Goal: Task Accomplishment & Management: Complete application form

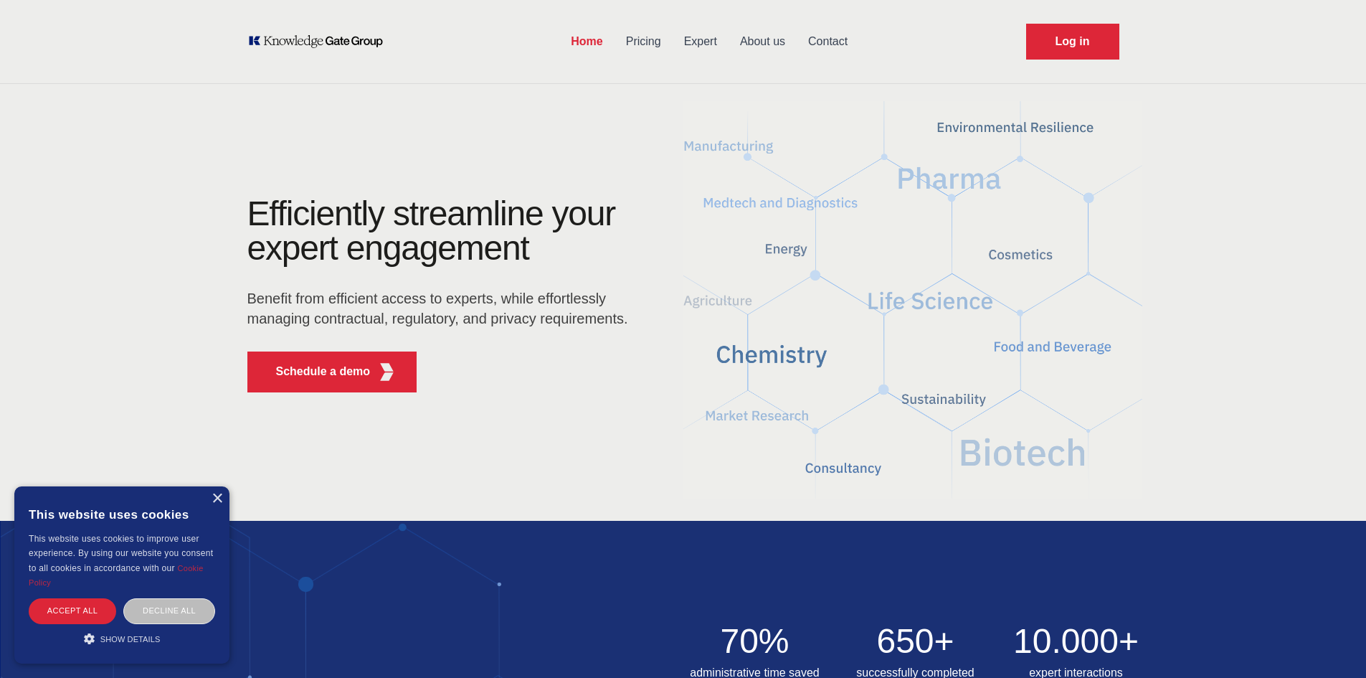
click at [647, 44] on link "Pricing" at bounding box center [643, 41] width 58 height 37
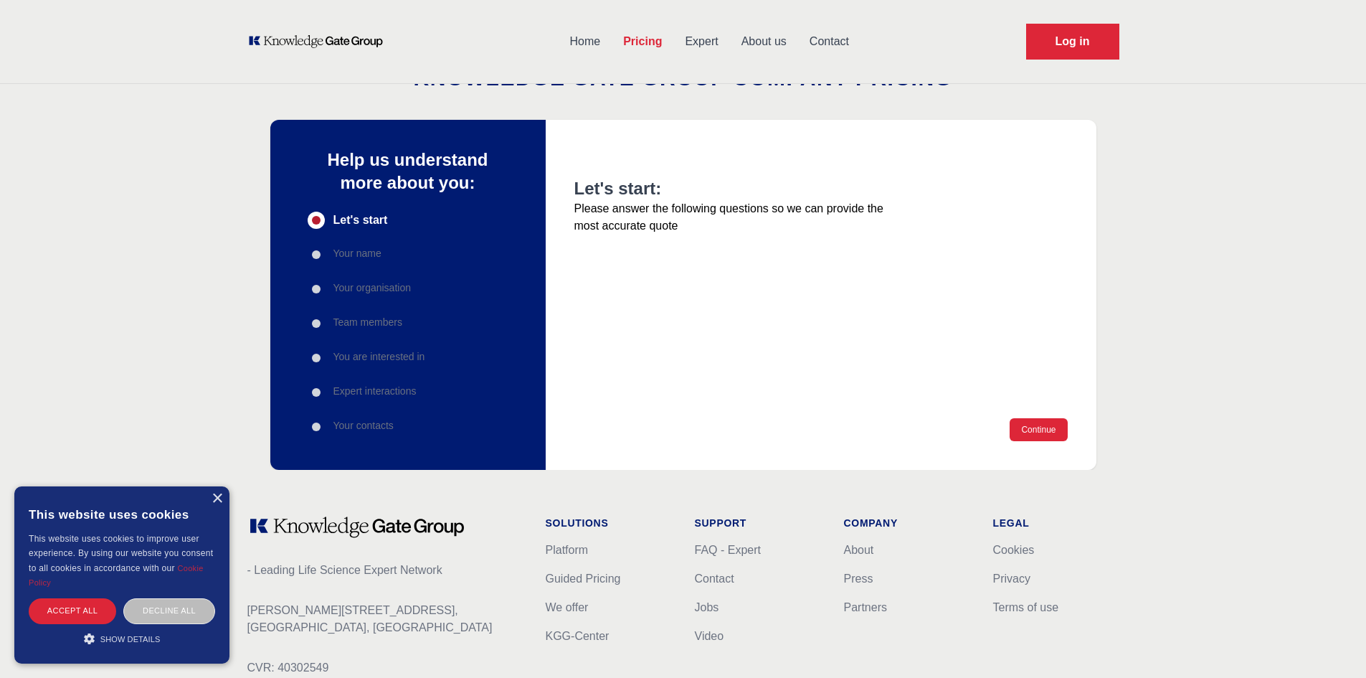
scroll to position [27, 0]
click at [1026, 430] on button "Continue" at bounding box center [1037, 430] width 57 height 23
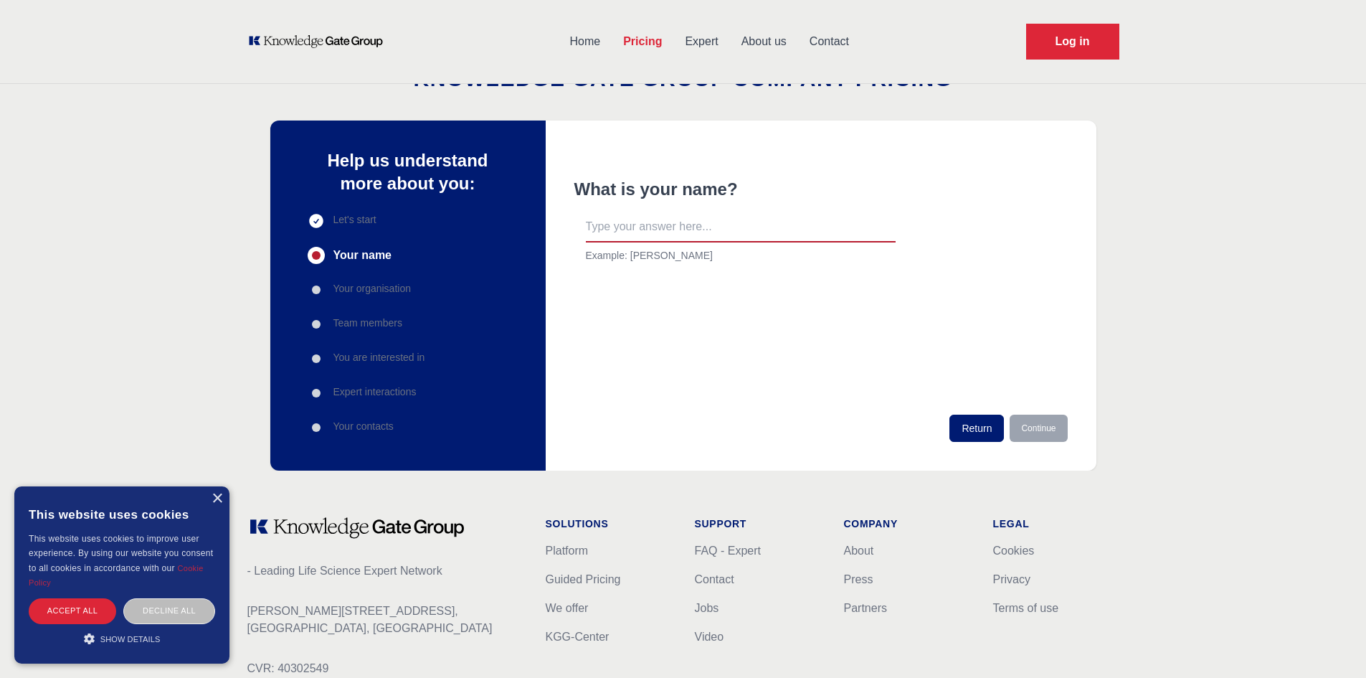
click at [657, 222] on input "text" at bounding box center [741, 227] width 310 height 30
type input "Samir"
click at [1037, 437] on button "Continue" at bounding box center [1037, 427] width 57 height 27
click at [748, 221] on input "text" at bounding box center [741, 227] width 310 height 30
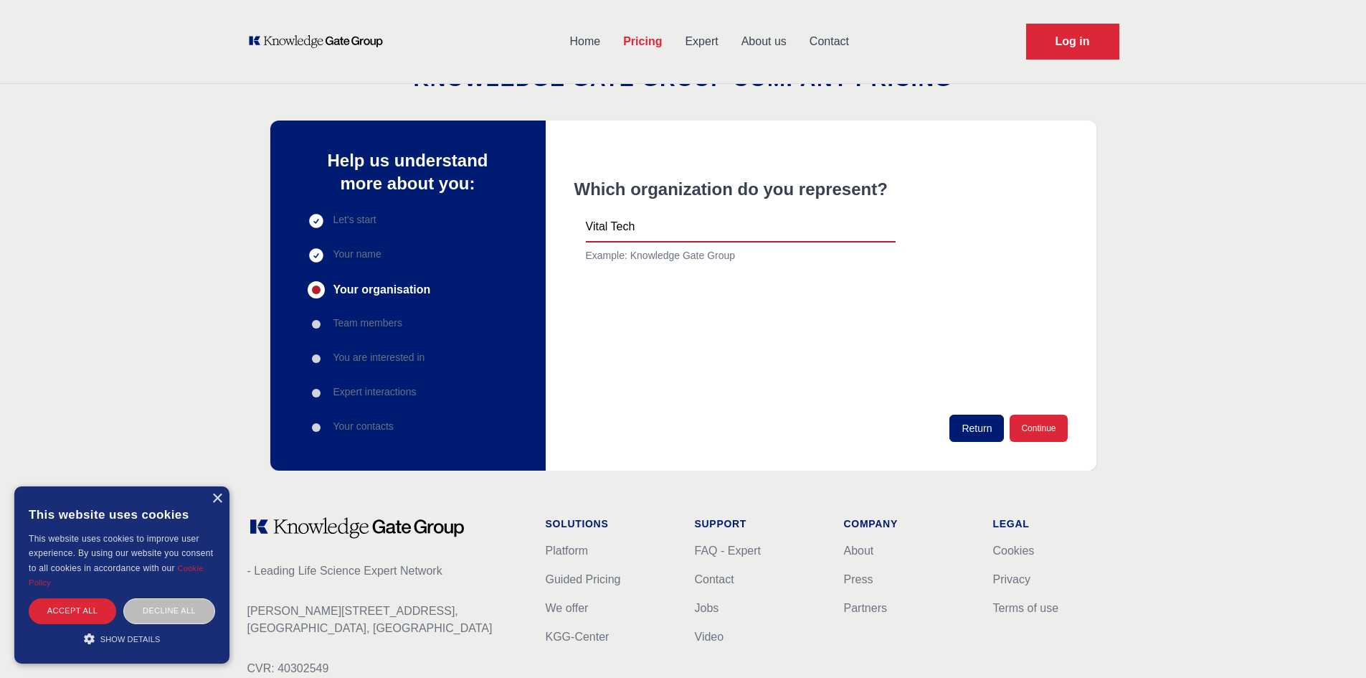
type input "Vital Tech"
click at [373, 316] on p "Team members" at bounding box center [367, 322] width 69 height 14
click at [369, 323] on p "Team members" at bounding box center [367, 322] width 69 height 14
click at [1052, 429] on button "Continue" at bounding box center [1037, 427] width 57 height 27
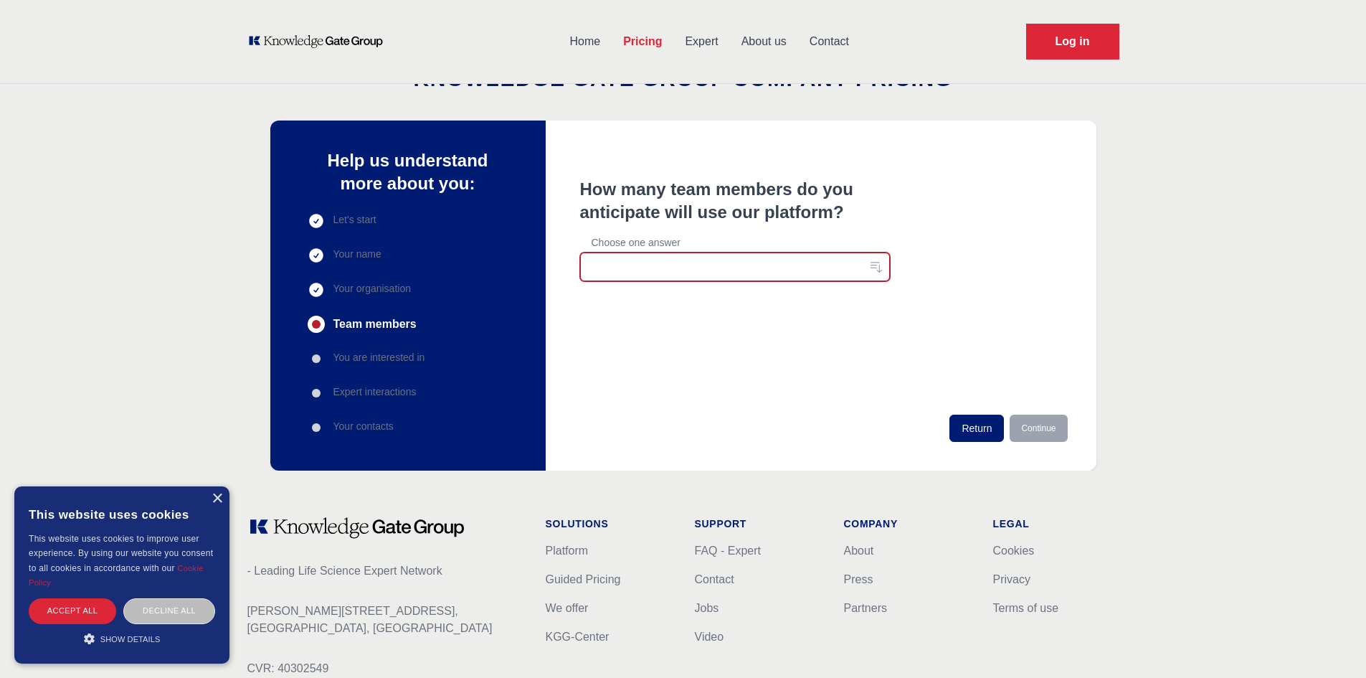
click at [762, 262] on button "button" at bounding box center [735, 266] width 310 height 29
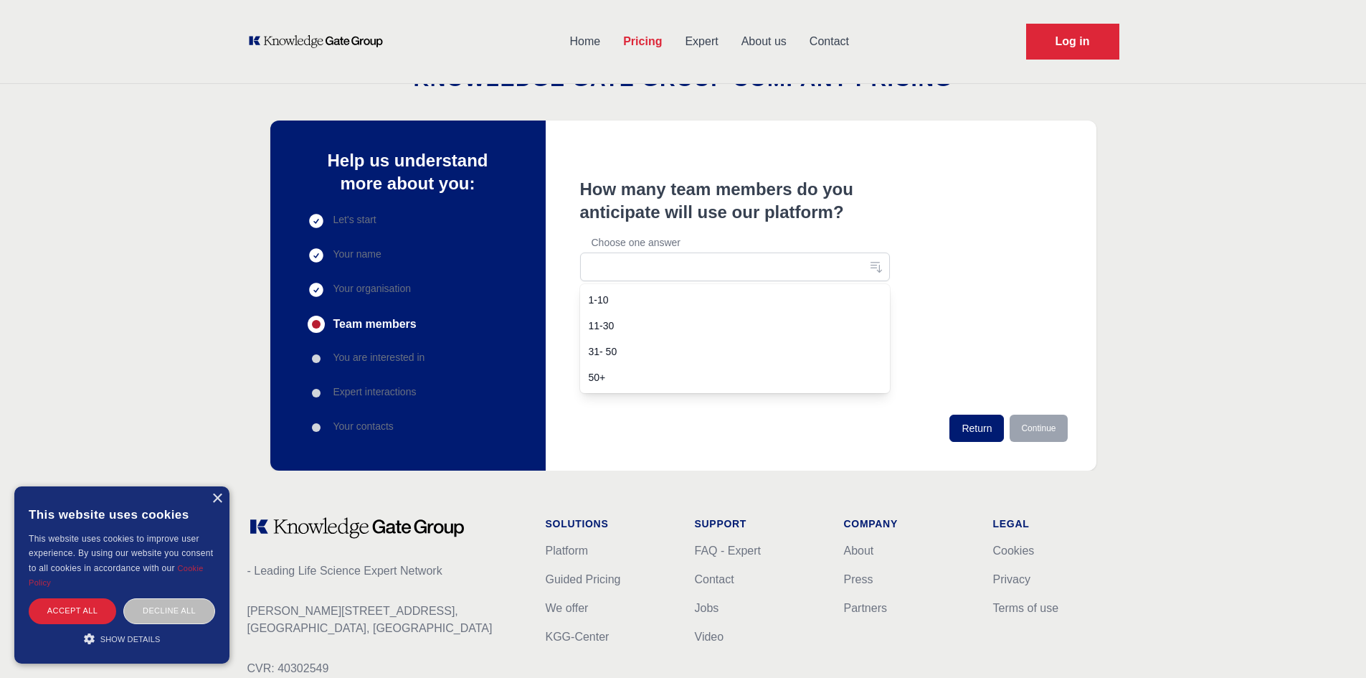
click at [660, 301] on span "1-10" at bounding box center [726, 300] width 275 height 14
click at [415, 349] on ul "Let's start Your name Your organisation Team members You are interested in Expe…" at bounding box center [367, 324] width 118 height 224
click at [403, 350] on p "You are interested in" at bounding box center [379, 357] width 92 height 14
click at [400, 356] on p "You are interested in" at bounding box center [379, 357] width 92 height 14
click at [361, 365] on div "You are interested in" at bounding box center [367, 358] width 118 height 17
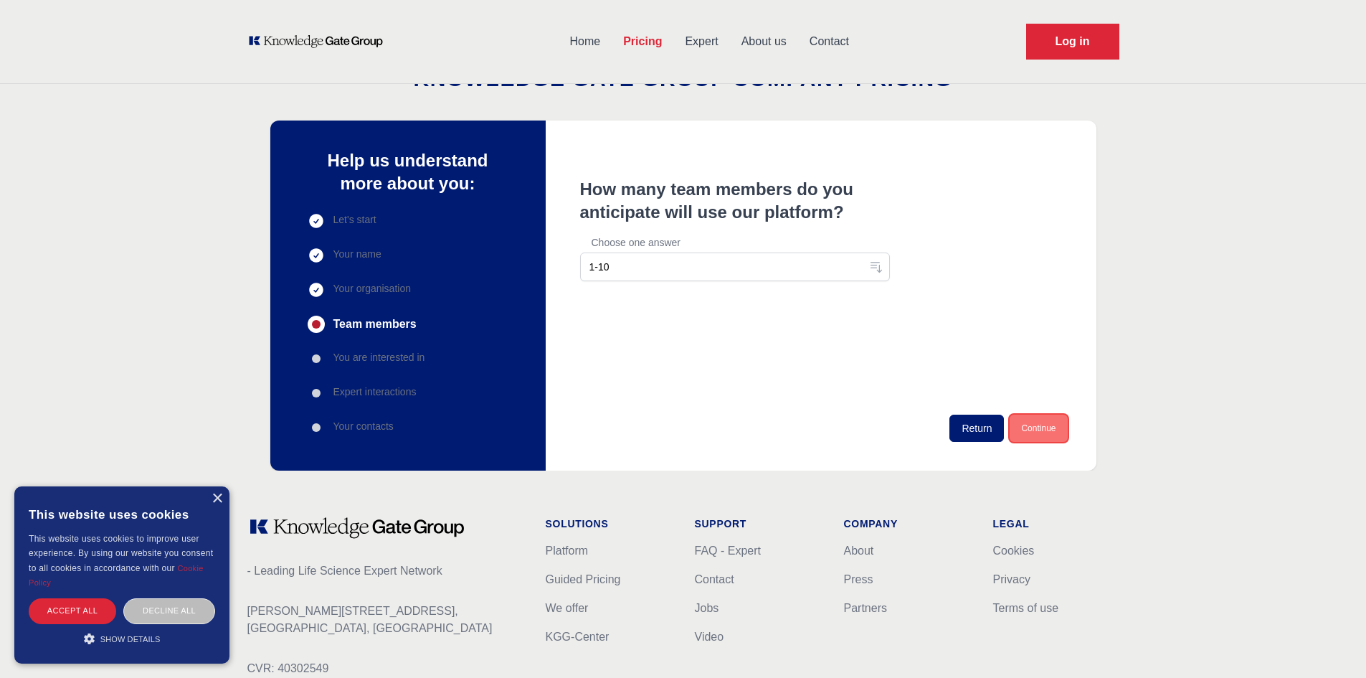
click at [1019, 422] on button "Continue" at bounding box center [1037, 427] width 57 height 27
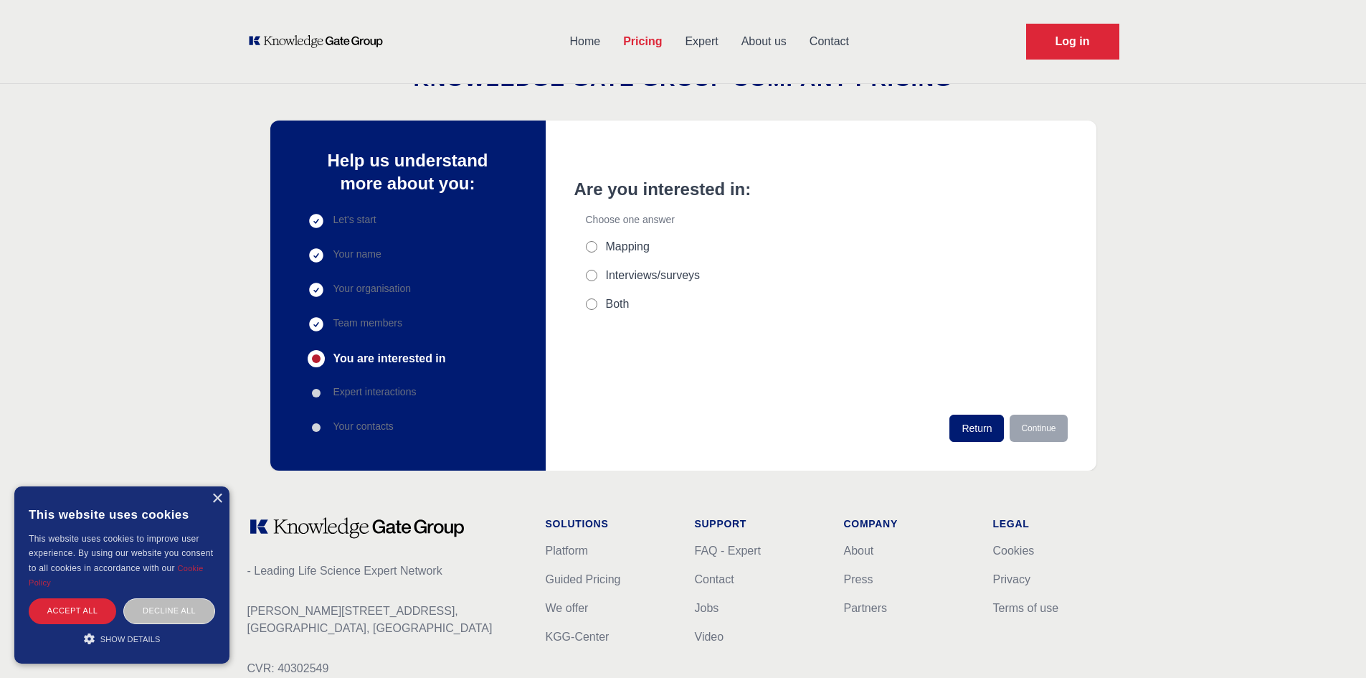
click at [619, 275] on label "Interviews/surveys" at bounding box center [653, 275] width 95 height 17
click at [597, 275] on input "Interviews/surveys" at bounding box center [591, 275] width 11 height 11
radio input "true"
click at [403, 384] on p "Expert interactions" at bounding box center [374, 391] width 83 height 14
click at [1055, 432] on button "Continue" at bounding box center [1037, 427] width 57 height 27
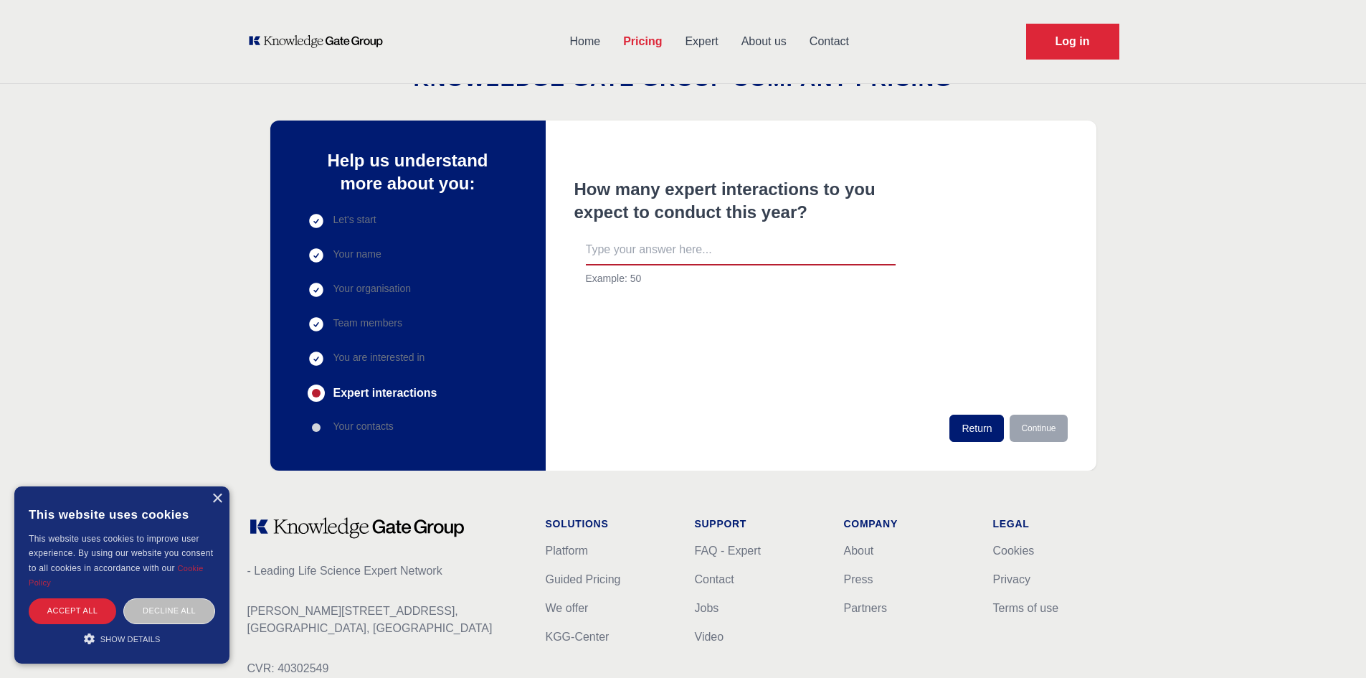
click at [651, 239] on input "text" at bounding box center [741, 250] width 310 height 30
click at [686, 252] on input "text" at bounding box center [741, 250] width 310 height 30
click at [683, 238] on input "text" at bounding box center [741, 250] width 310 height 30
click at [671, 252] on input "text" at bounding box center [741, 250] width 310 height 30
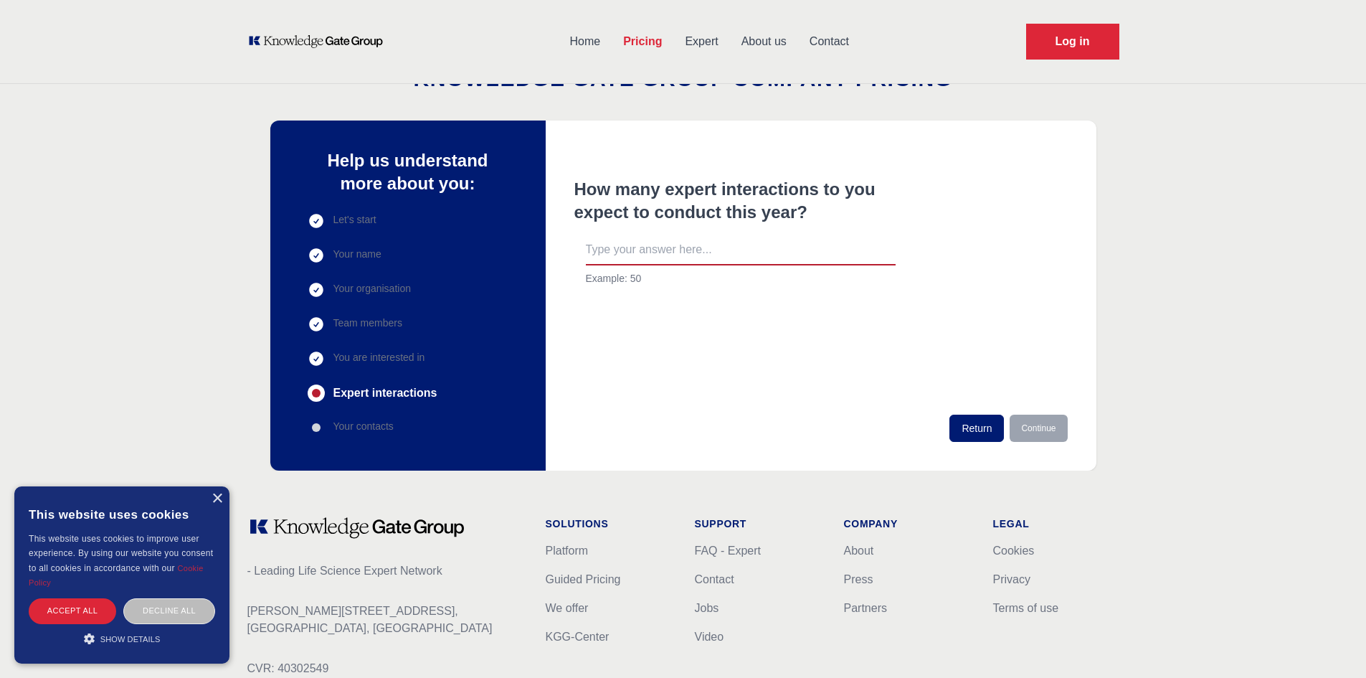
click at [671, 252] on input "text" at bounding box center [741, 250] width 310 height 30
click at [341, 427] on p "Your contacts" at bounding box center [363, 426] width 60 height 14
click at [360, 417] on ul "Let's start Your name Your organisation Team members You are interested in Expe…" at bounding box center [373, 324] width 130 height 224
click at [315, 429] on div "Progress" at bounding box center [316, 427] width 9 height 9
click at [642, 253] on input "text" at bounding box center [741, 250] width 310 height 30
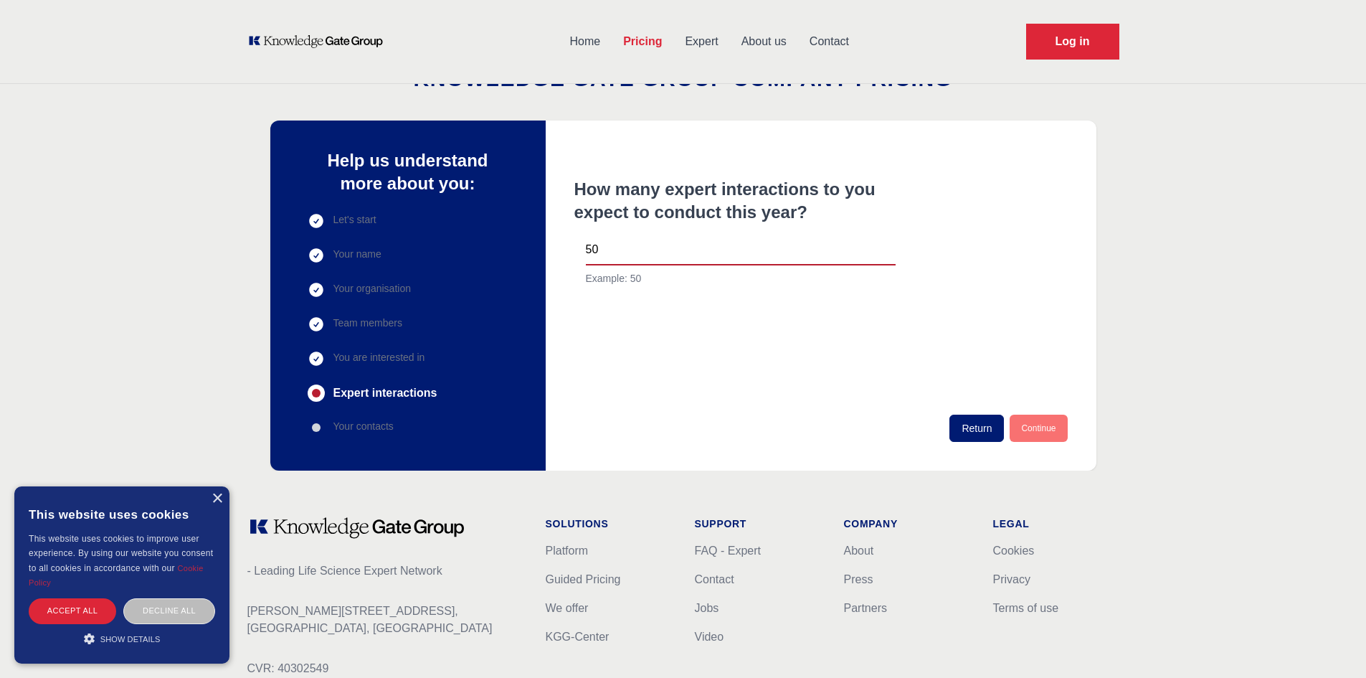
type input "50"
click at [1044, 427] on button "Continue" at bounding box center [1037, 427] width 57 height 27
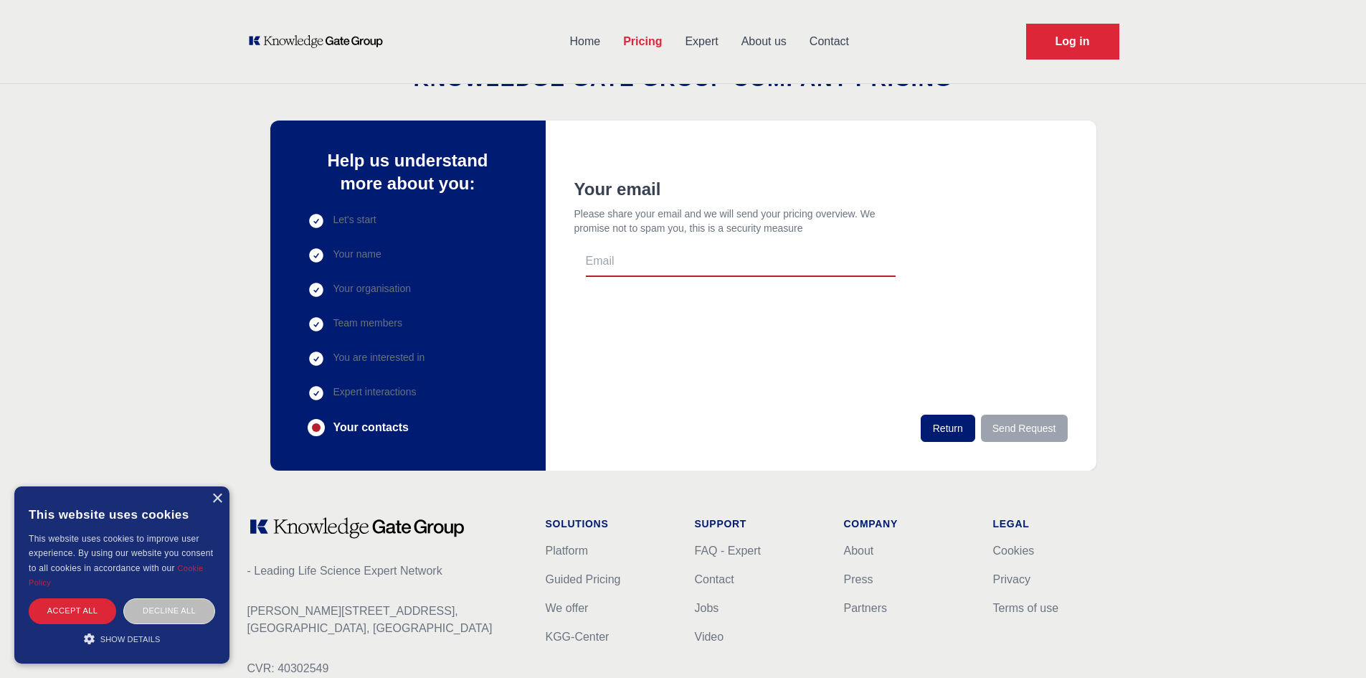
click at [708, 263] on input "email" at bounding box center [741, 262] width 310 height 30
type input "[PERSON_NAME][EMAIL_ADDRESS][DOMAIN_NAME]"
click at [1037, 422] on button "Send Request" at bounding box center [1024, 427] width 87 height 27
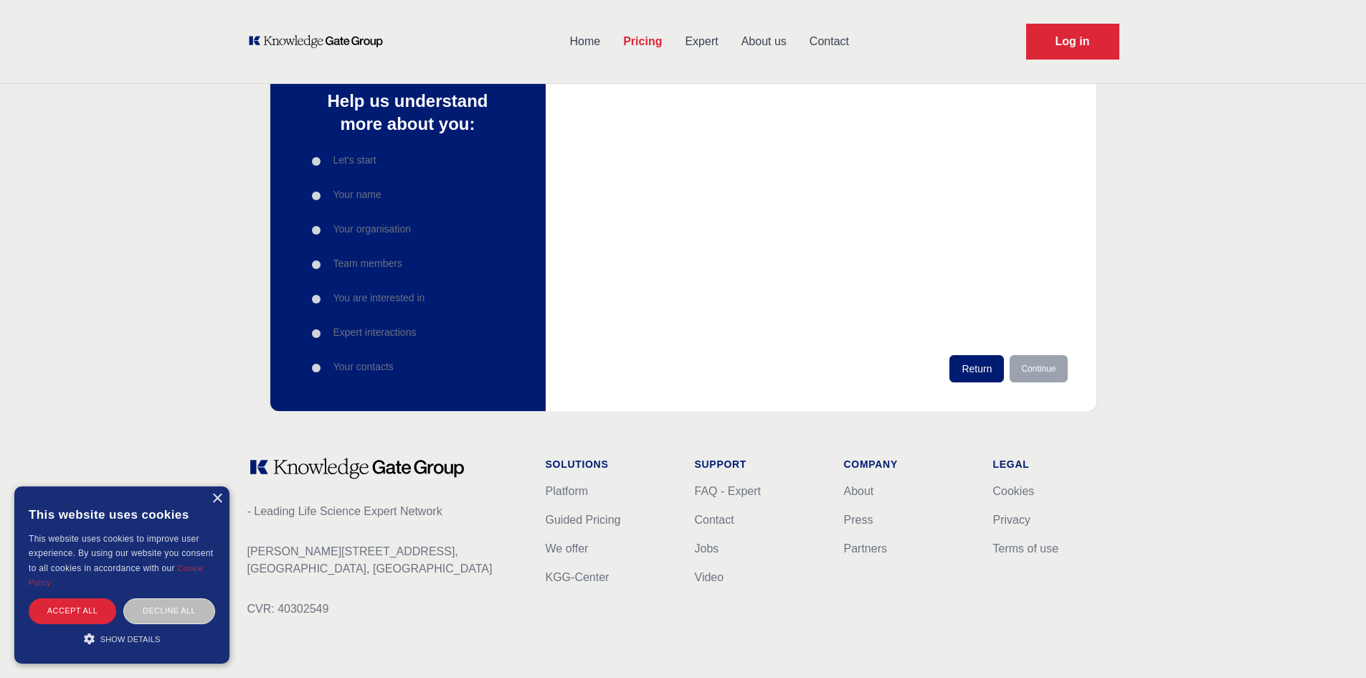
scroll to position [0, 0]
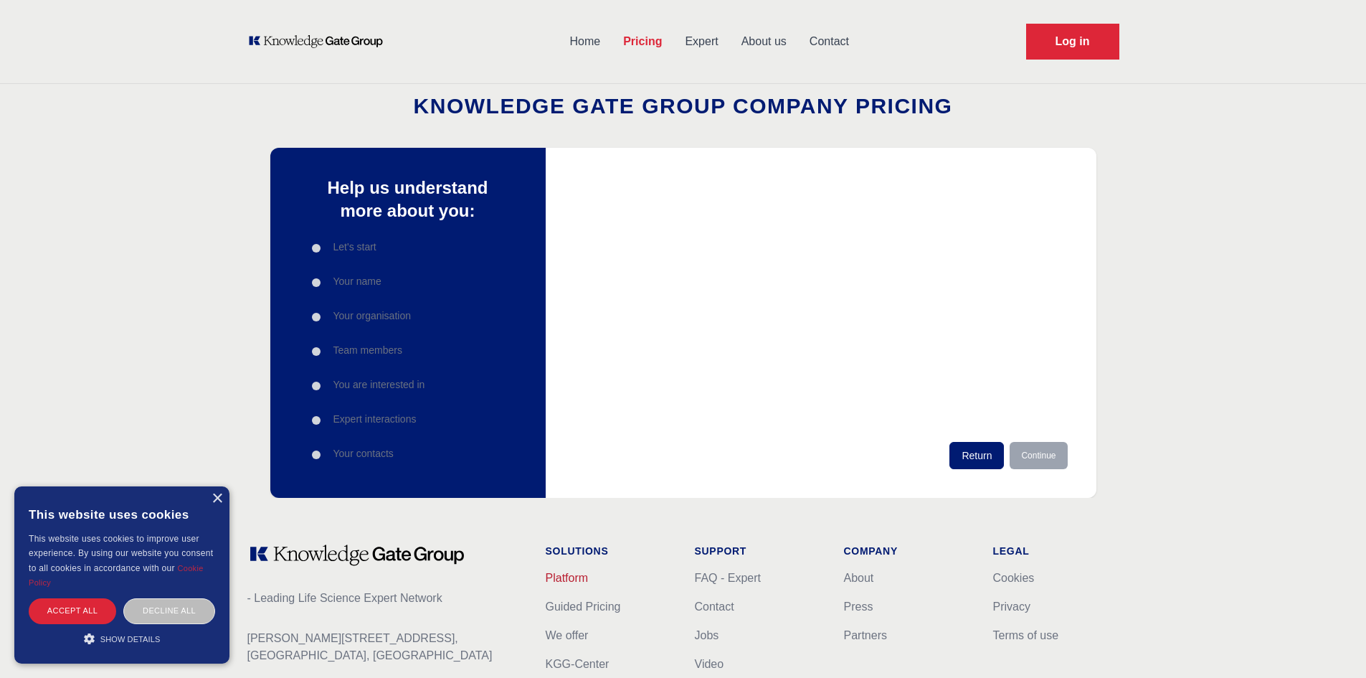
click at [572, 576] on link "Platform" at bounding box center [567, 577] width 43 height 12
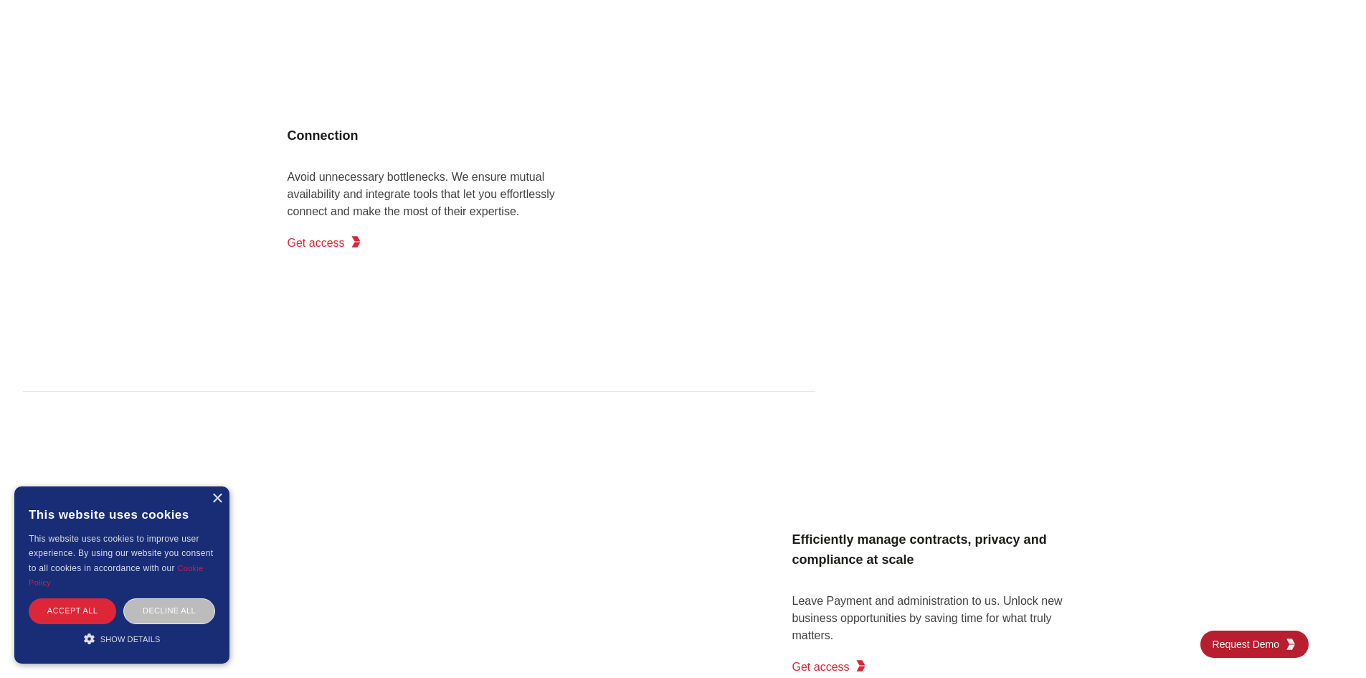
scroll to position [2151, 0]
